Goal: Information Seeking & Learning: Understand process/instructions

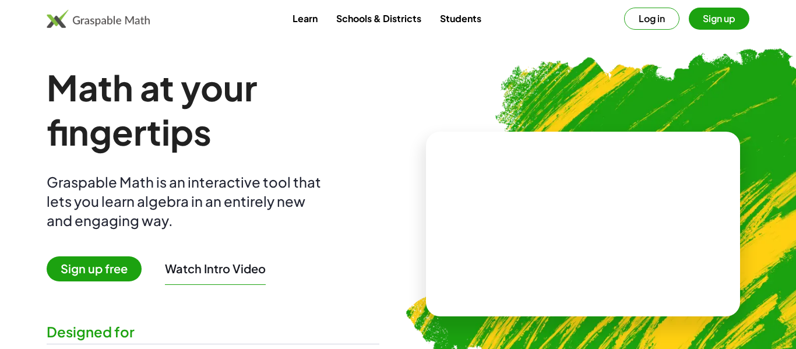
click at [657, 23] on button "Log in" at bounding box center [651, 19] width 55 height 22
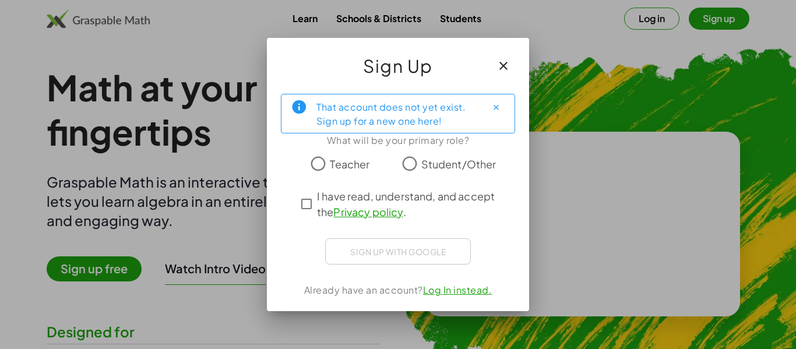
click at [503, 68] on icon "button" at bounding box center [503, 66] width 14 height 14
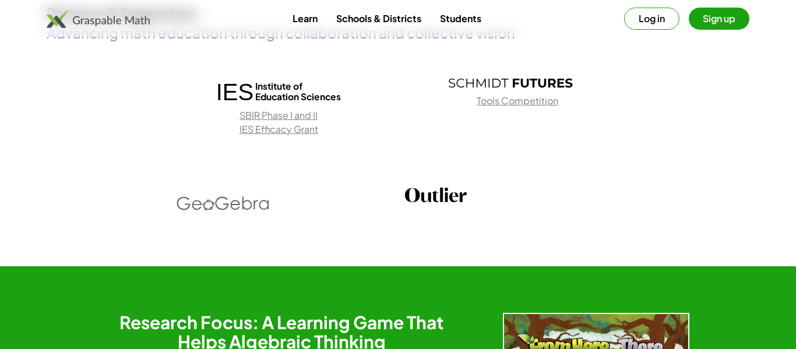
scroll to position [1708, 0]
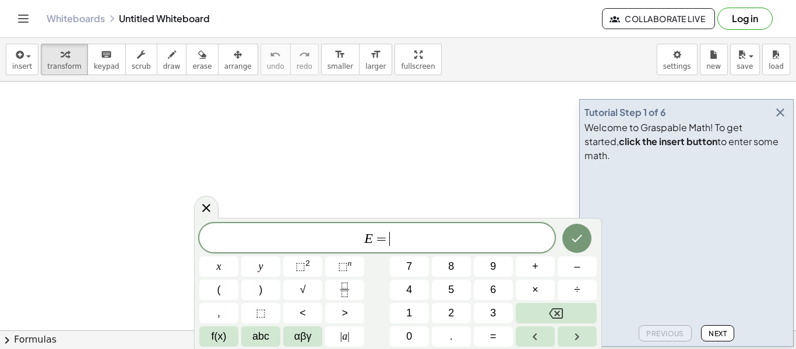
scroll to position [2, 0]
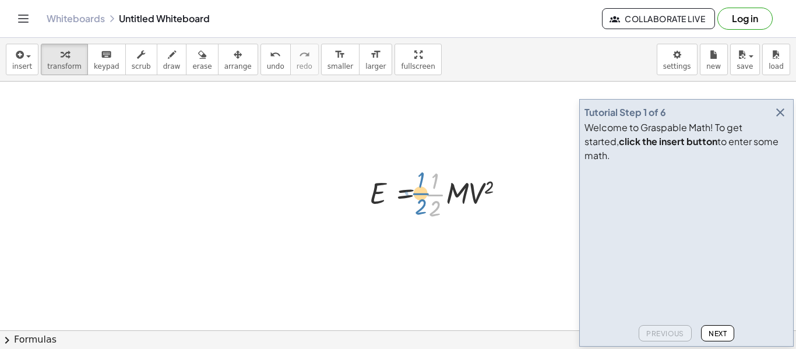
click at [425, 196] on div at bounding box center [442, 193] width 157 height 58
drag, startPoint x: 454, startPoint y: 195, endPoint x: 391, endPoint y: 191, distance: 63.1
click at [391, 191] on div at bounding box center [442, 193] width 157 height 58
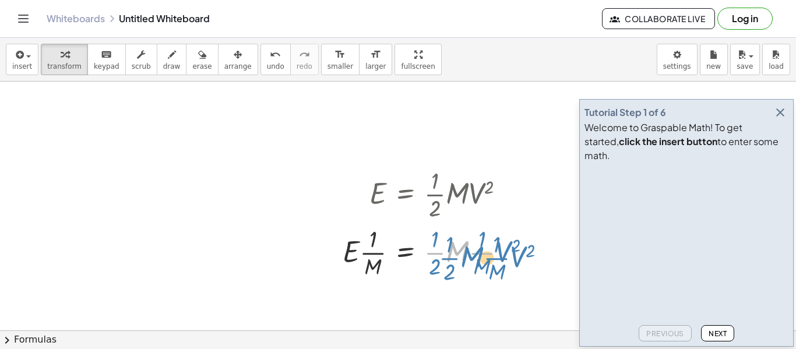
click at [452, 255] on div at bounding box center [442, 252] width 210 height 58
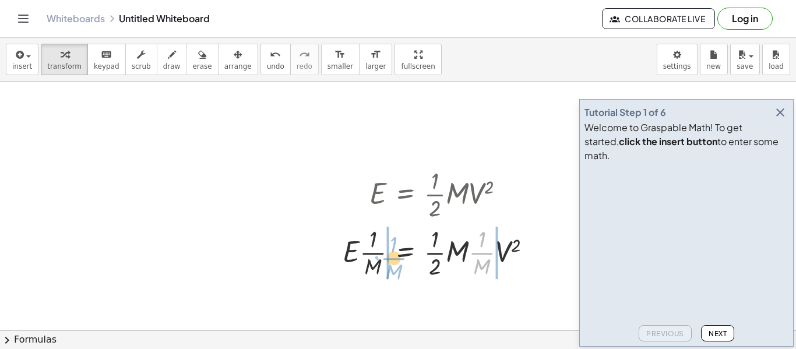
drag, startPoint x: 472, startPoint y: 255, endPoint x: 383, endPoint y: 260, distance: 89.9
click at [383, 260] on div at bounding box center [442, 252] width 210 height 58
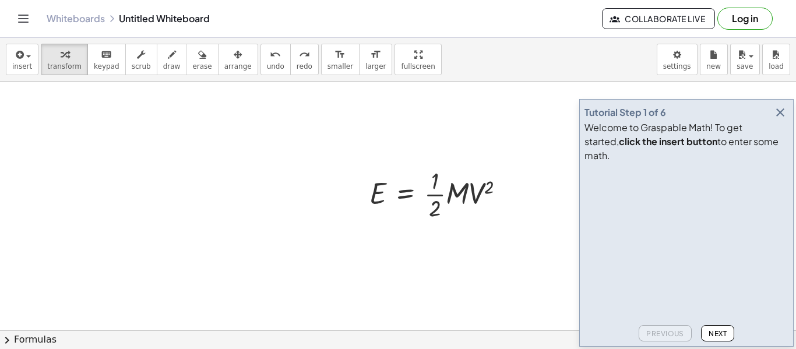
click at [781, 119] on icon "button" at bounding box center [780, 112] width 14 height 14
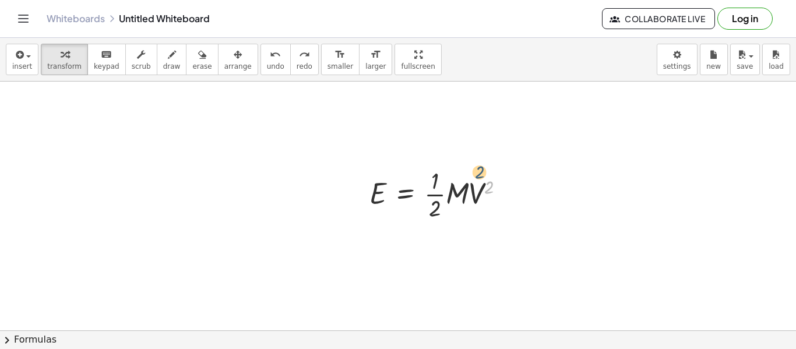
drag, startPoint x: 492, startPoint y: 193, endPoint x: 485, endPoint y: 185, distance: 11.1
click at [485, 185] on div at bounding box center [442, 193] width 157 height 58
click at [508, 198] on div at bounding box center [508, 194] width 13 height 13
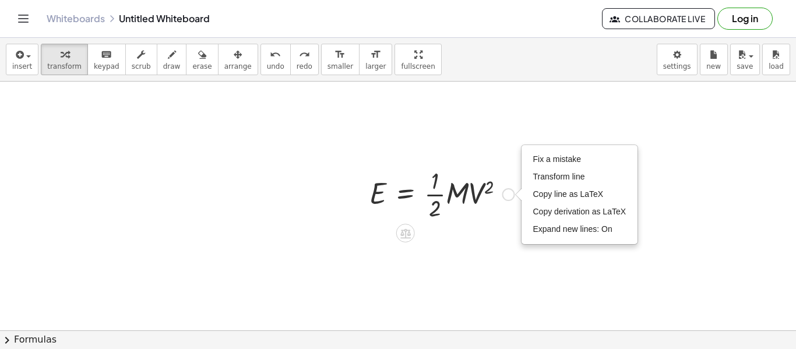
click at [489, 192] on div at bounding box center [442, 193] width 157 height 58
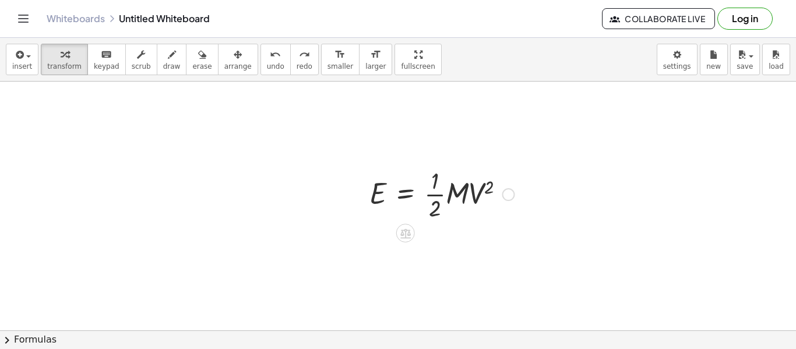
click at [489, 191] on div at bounding box center [442, 193] width 157 height 58
click at [442, 183] on div at bounding box center [442, 193] width 157 height 58
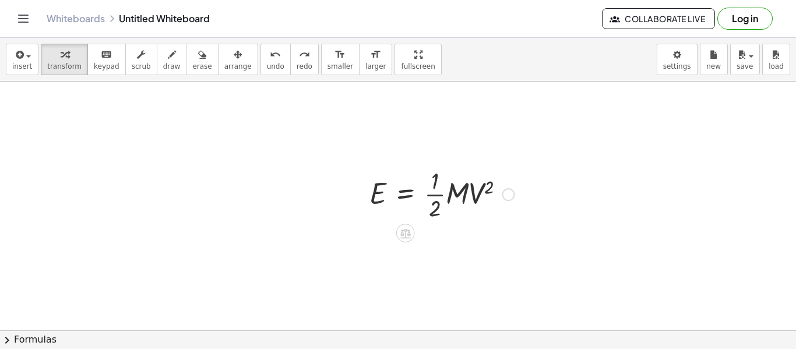
click at [442, 183] on div at bounding box center [442, 193] width 157 height 58
click at [438, 195] on div at bounding box center [442, 193] width 157 height 58
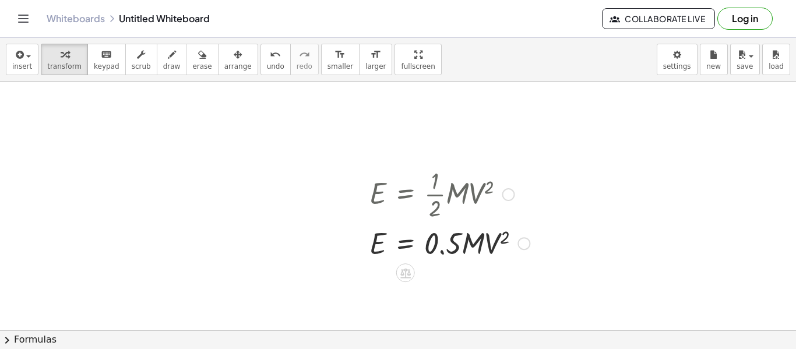
click at [464, 241] on div at bounding box center [450, 243] width 172 height 40
drag, startPoint x: 464, startPoint y: 248, endPoint x: 438, endPoint y: 245, distance: 27.0
click at [438, 245] on div at bounding box center [450, 243] width 172 height 40
drag, startPoint x: 454, startPoint y: 245, endPoint x: 433, endPoint y: 247, distance: 21.1
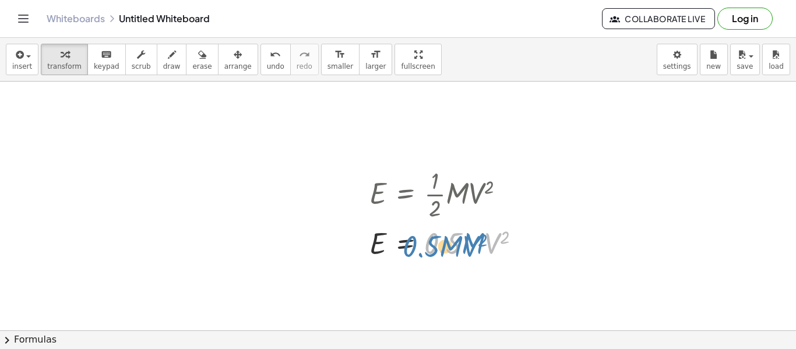
click at [433, 247] on div at bounding box center [450, 243] width 172 height 40
click at [435, 246] on div at bounding box center [450, 243] width 172 height 40
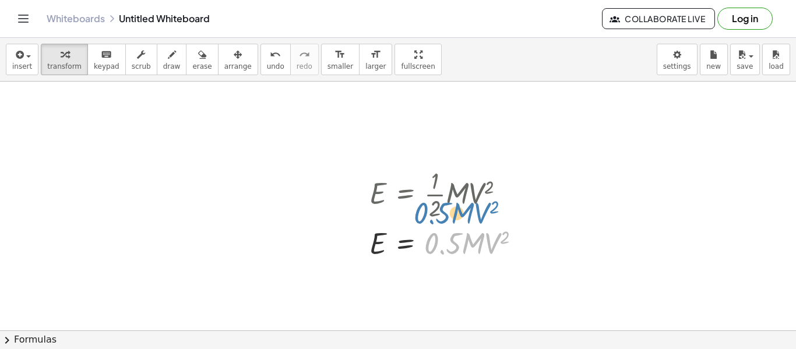
drag, startPoint x: 457, startPoint y: 244, endPoint x: 450, endPoint y: 222, distance: 23.4
click at [450, 223] on div at bounding box center [450, 243] width 172 height 40
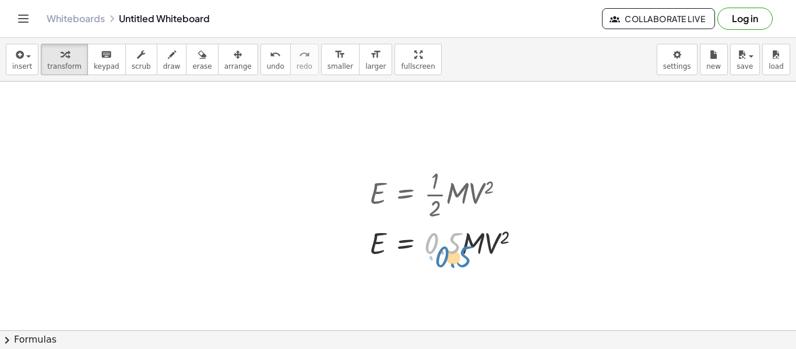
drag, startPoint x: 452, startPoint y: 237, endPoint x: 452, endPoint y: 246, distance: 8.7
click at [452, 246] on div at bounding box center [450, 243] width 172 height 40
drag, startPoint x: 509, startPoint y: 242, endPoint x: 400, endPoint y: 266, distance: 110.8
drag, startPoint x: 486, startPoint y: 246, endPoint x: 376, endPoint y: 245, distance: 110.1
click at [376, 245] on div at bounding box center [450, 243] width 172 height 40
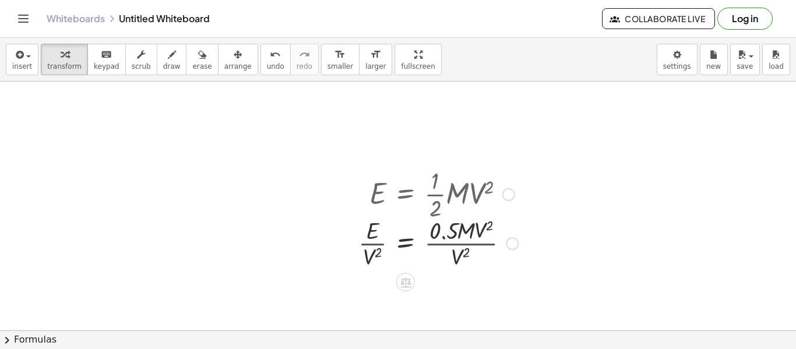
click at [376, 245] on div at bounding box center [437, 242] width 171 height 58
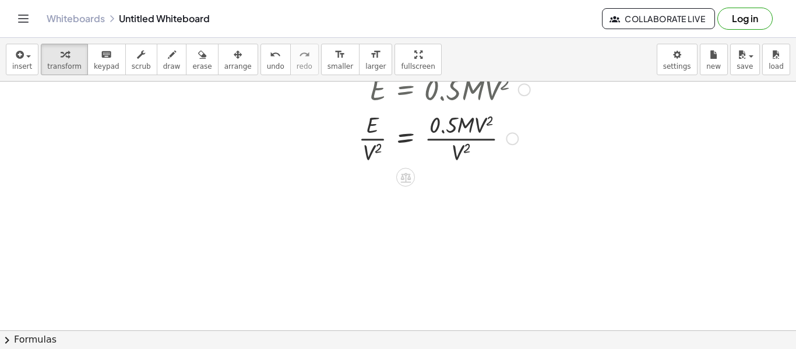
scroll to position [156, 0]
click at [373, 137] on div at bounding box center [444, 135] width 184 height 58
click at [440, 134] on div at bounding box center [444, 135] width 184 height 58
click at [486, 137] on div at bounding box center [444, 135] width 184 height 58
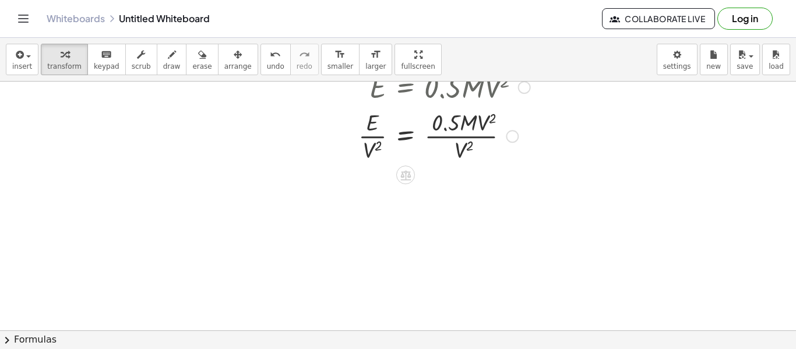
click at [486, 137] on div at bounding box center [444, 135] width 184 height 58
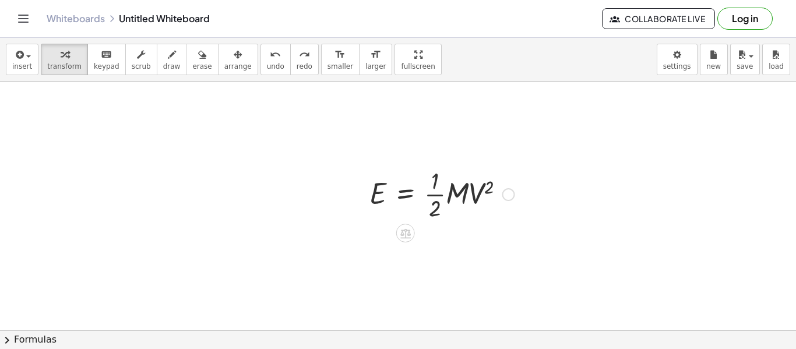
click at [504, 195] on div at bounding box center [508, 194] width 13 height 13
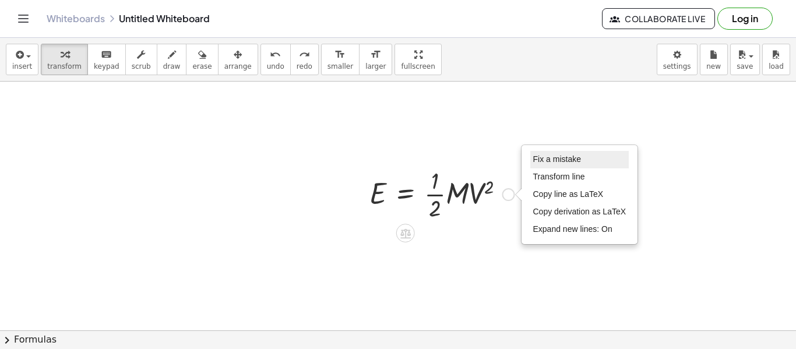
click at [558, 156] on span "Fix a mistake" at bounding box center [557, 158] width 48 height 9
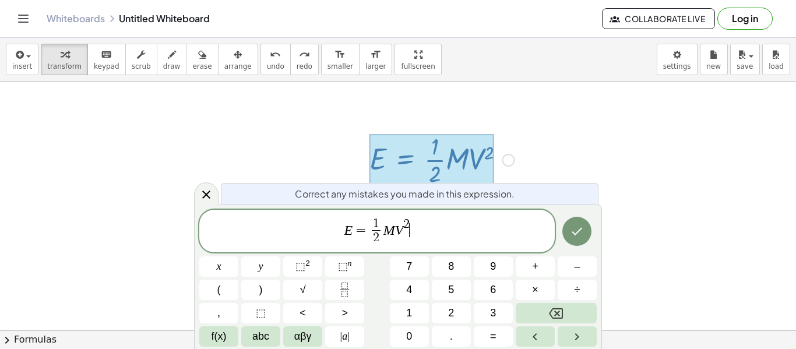
scroll to position [37, 0]
click at [345, 231] on span "=" at bounding box center [349, 230] width 17 height 14
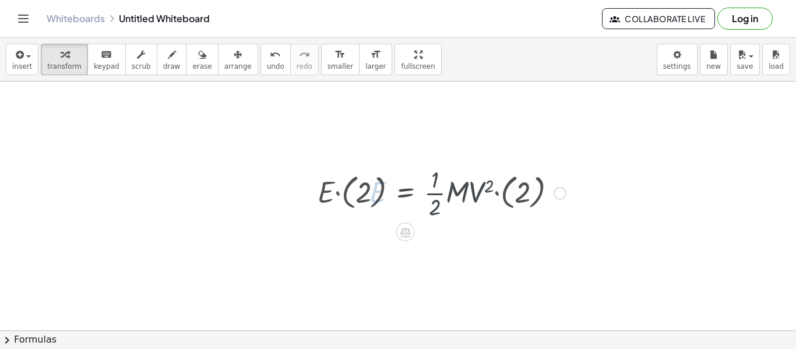
scroll to position [0, 0]
click at [338, 195] on div at bounding box center [442, 193] width 260 height 58
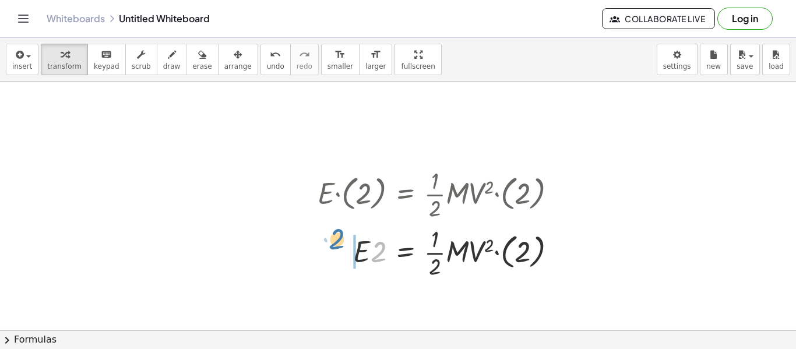
drag, startPoint x: 376, startPoint y: 252, endPoint x: 336, endPoint y: 241, distance: 41.7
click at [336, 241] on div at bounding box center [442, 252] width 260 height 58
click at [499, 250] on div at bounding box center [442, 252] width 260 height 58
click at [497, 261] on div at bounding box center [442, 252] width 260 height 58
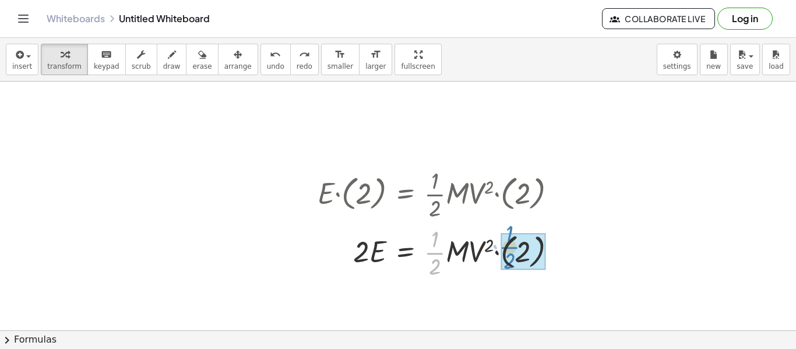
drag, startPoint x: 439, startPoint y: 254, endPoint x: 513, endPoint y: 248, distance: 74.8
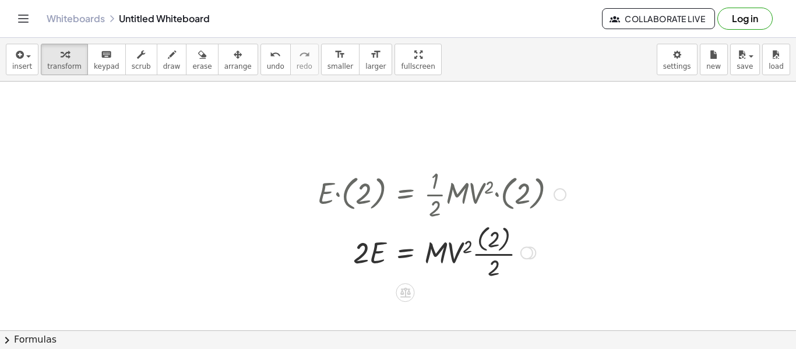
click at [498, 255] on div at bounding box center [442, 251] width 260 height 61
click at [493, 248] on div at bounding box center [442, 251] width 260 height 61
drag, startPoint x: 494, startPoint y: 253, endPoint x: 412, endPoint y: 256, distance: 81.6
click at [412, 256] on div at bounding box center [442, 251] width 260 height 61
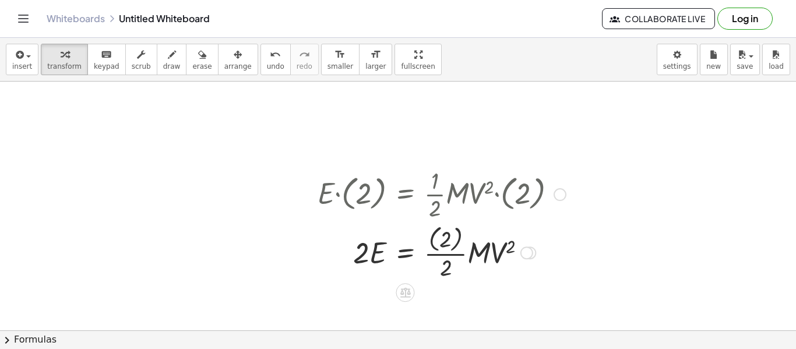
click at [457, 240] on div at bounding box center [442, 251] width 260 height 61
click at [429, 254] on div at bounding box center [442, 252] width 260 height 58
click at [429, 254] on div at bounding box center [442, 252] width 260 height 40
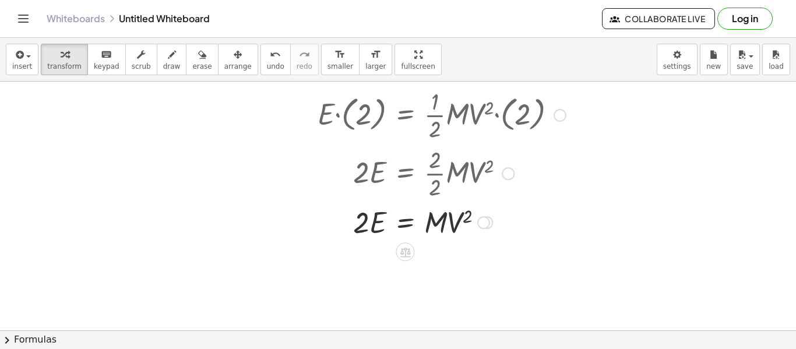
scroll to position [82, 0]
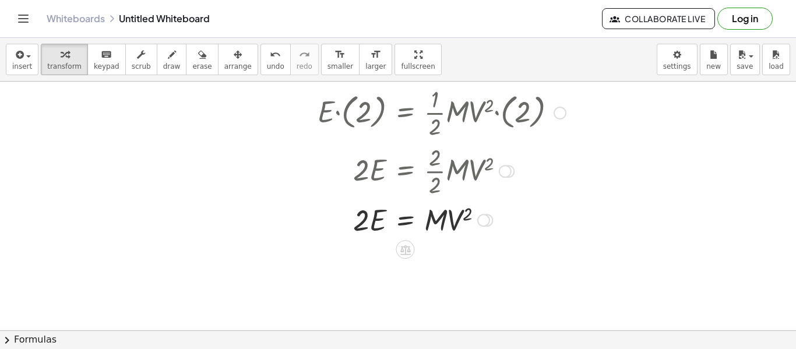
click at [484, 216] on div at bounding box center [483, 220] width 13 height 13
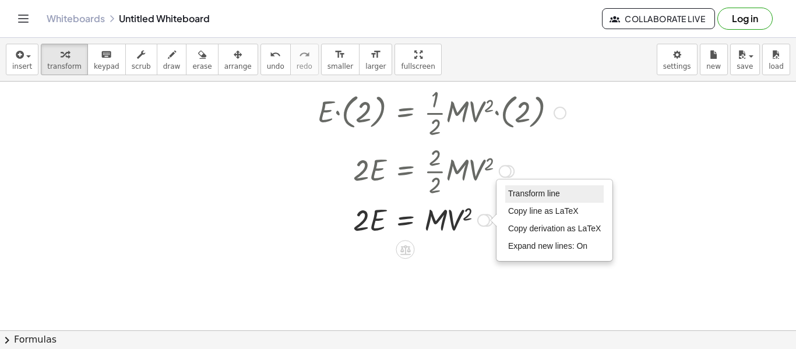
click at [544, 190] on span "Transform line" at bounding box center [534, 193] width 52 height 9
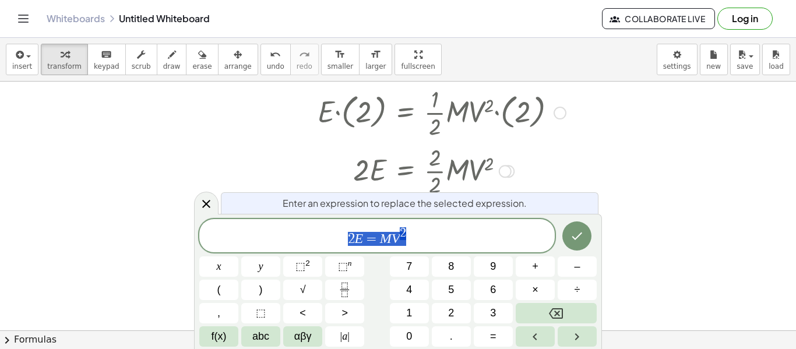
click at [463, 238] on span "2 E = M V 2" at bounding box center [376, 236] width 355 height 21
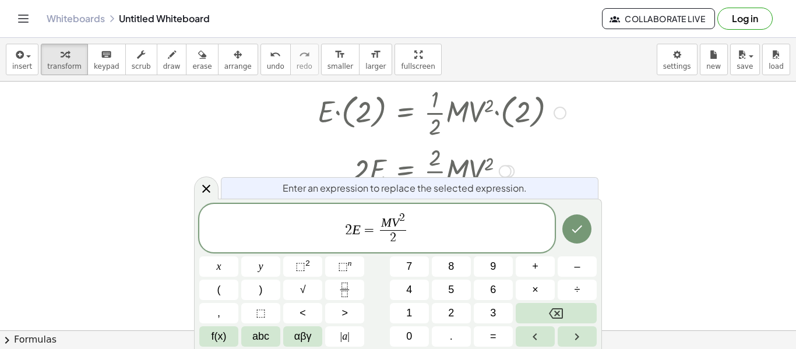
click at [359, 232] on var "E" at bounding box center [356, 229] width 9 height 15
click at [574, 225] on icon "Done" at bounding box center [577, 229] width 14 height 14
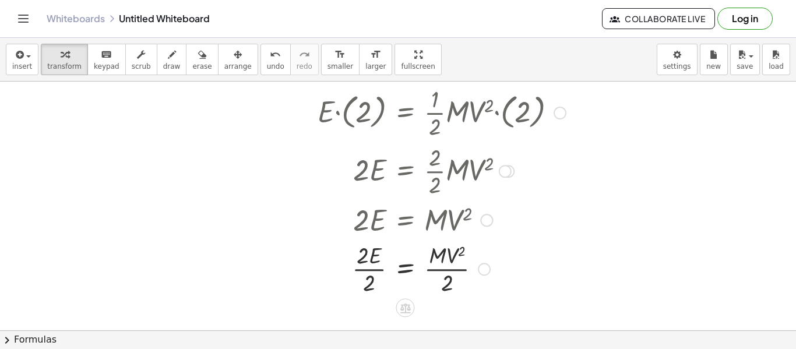
click at [457, 271] on div at bounding box center [442, 268] width 260 height 58
click at [460, 254] on div at bounding box center [442, 268] width 260 height 58
drag, startPoint x: 460, startPoint y: 254, endPoint x: 447, endPoint y: 291, distance: 39.6
click at [447, 291] on div at bounding box center [442, 268] width 260 height 58
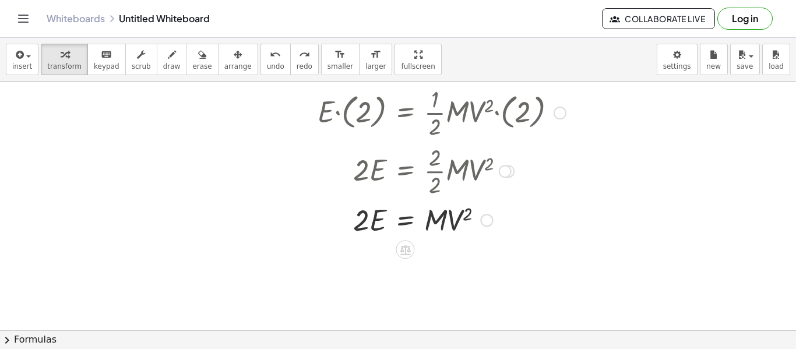
click at [486, 215] on div at bounding box center [486, 220] width 13 height 13
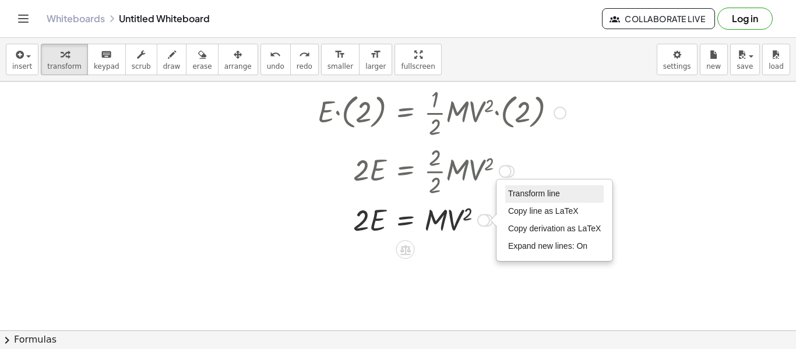
click at [524, 194] on span "Transform line" at bounding box center [534, 193] width 52 height 9
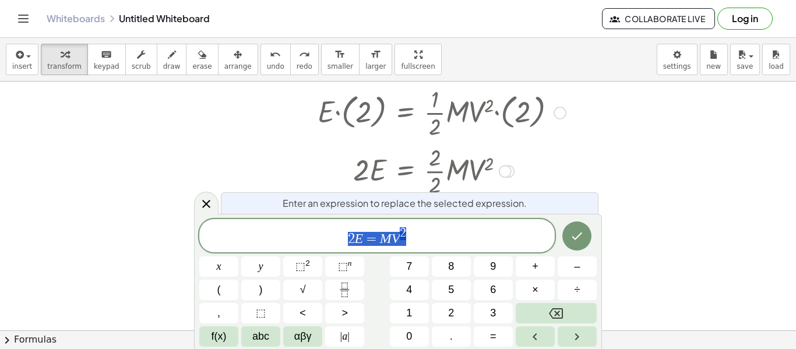
click at [417, 240] on span "2 E = M V 2" at bounding box center [376, 236] width 355 height 21
click at [391, 239] on var "V" at bounding box center [395, 238] width 9 height 15
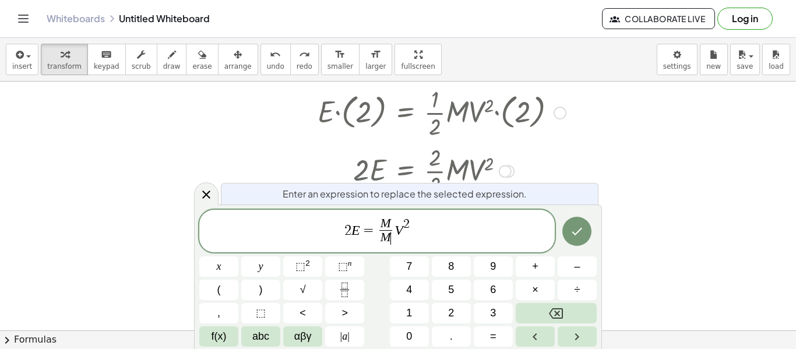
click at [364, 232] on span "=" at bounding box center [368, 230] width 17 height 14
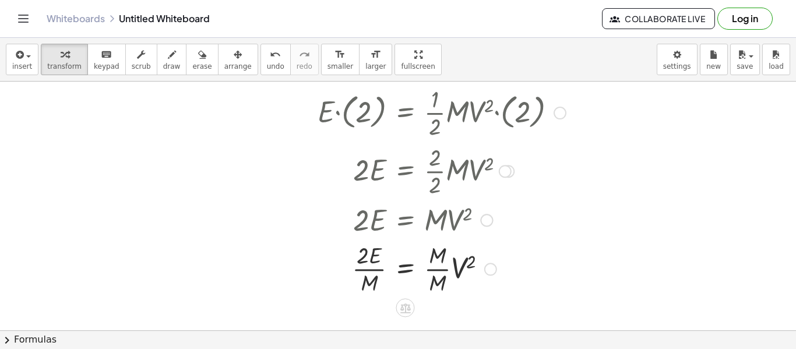
click at [433, 267] on div at bounding box center [442, 268] width 260 height 58
click at [375, 271] on div at bounding box center [442, 268] width 260 height 58
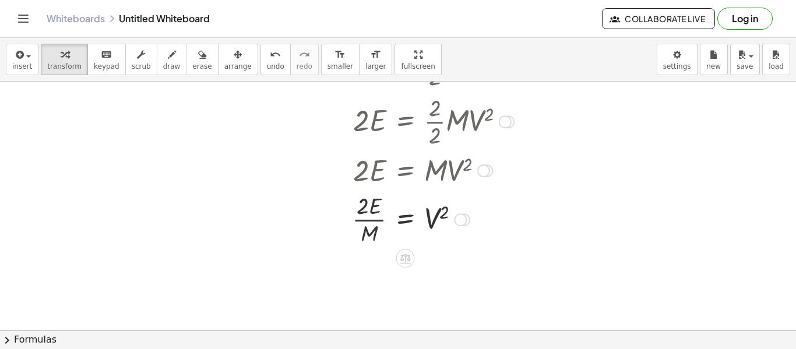
scroll to position [135, 0]
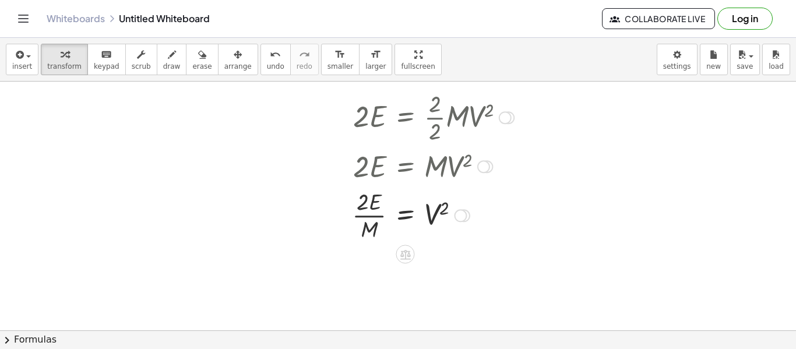
click at [463, 211] on div "Transform line Copy line as LaTeX Copy derivation as LaTeX Expand new lines: On" at bounding box center [460, 215] width 13 height 13
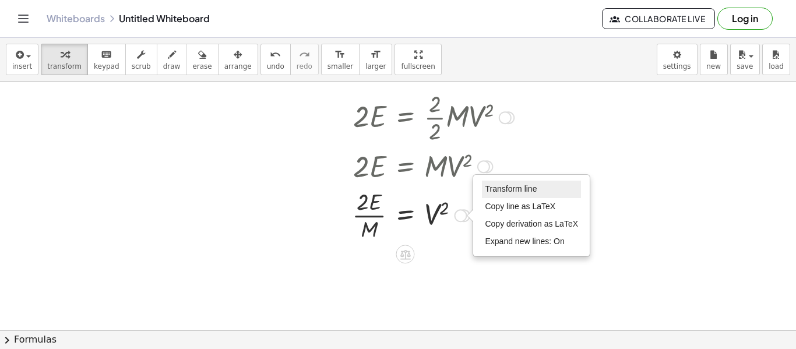
click at [519, 192] on span "Transform line" at bounding box center [511, 188] width 52 height 9
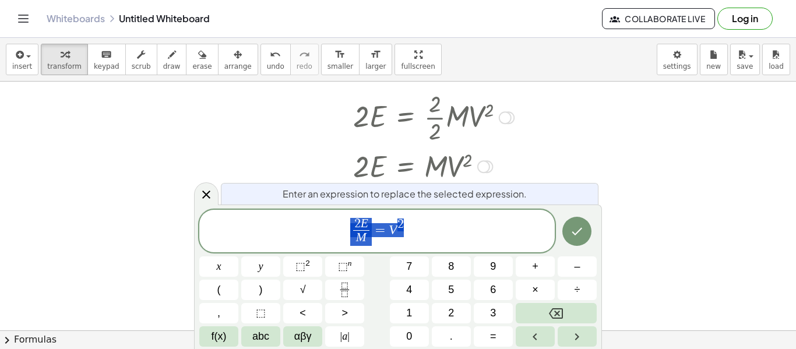
click at [491, 221] on span "2 E M ​ = V 2" at bounding box center [376, 232] width 355 height 31
click at [319, 290] on button "√" at bounding box center [302, 290] width 39 height 20
click at [409, 223] on span "2" at bounding box center [411, 224] width 6 height 13
click at [451, 222] on span "2 E M ​ = V 2 √ v ​ 2" at bounding box center [376, 231] width 355 height 31
click at [166, 17] on div "Whiteboards Untitled Whiteboard" at bounding box center [324, 19] width 555 height 12
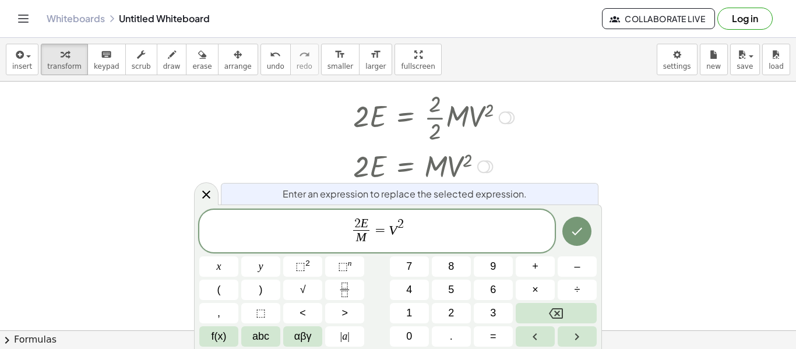
click at [166, 17] on div "Whiteboards Untitled Whiteboard" at bounding box center [324, 19] width 555 height 12
click at [417, 221] on span "2 E M ​ = V 2" at bounding box center [376, 232] width 355 height 31
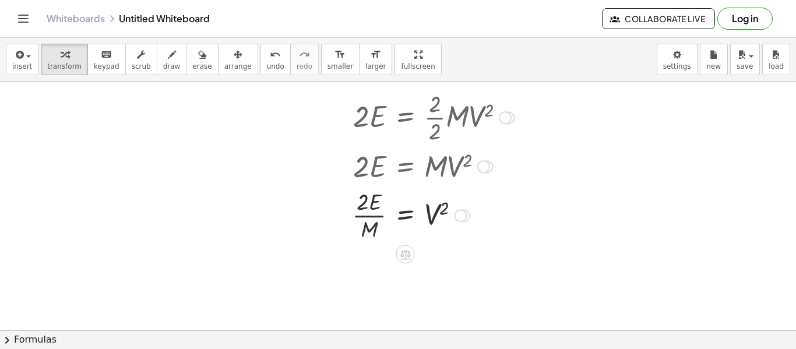
click at [464, 210] on div at bounding box center [463, 215] width 13 height 13
click at [462, 218] on div "Transform line Copy line as LaTeX Copy derivation as LaTeX Expand new lines: On" at bounding box center [460, 215] width 13 height 13
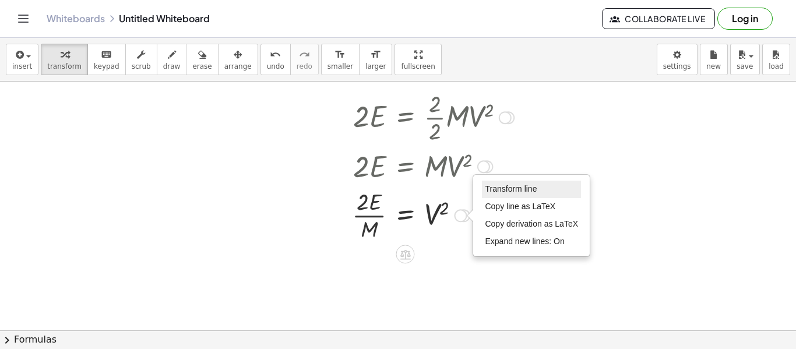
click at [521, 189] on span "Transform line" at bounding box center [511, 188] width 52 height 9
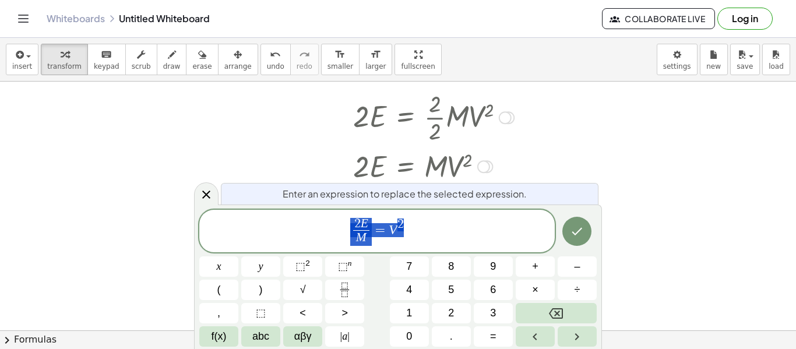
click at [432, 236] on span "2 E M ​ = V 2" at bounding box center [376, 232] width 355 height 31
